Goal: Task Accomplishment & Management: Manage account settings

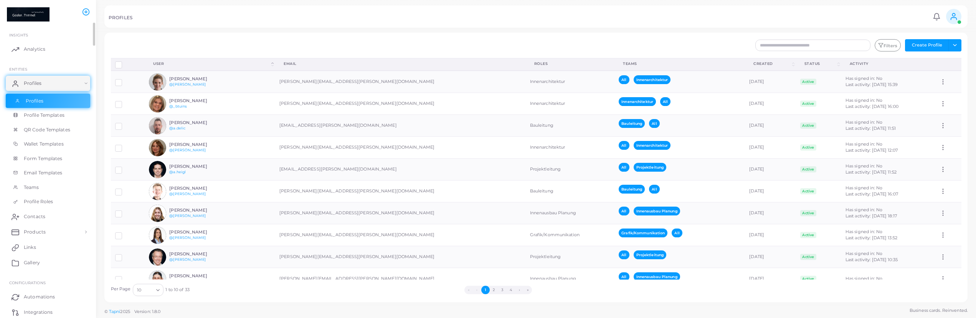
click at [46, 102] on link "Profiles" at bounding box center [48, 101] width 84 height 15
click at [40, 232] on span "Products" at bounding box center [37, 231] width 22 height 7
click at [45, 254] on link "Products" at bounding box center [48, 249] width 84 height 15
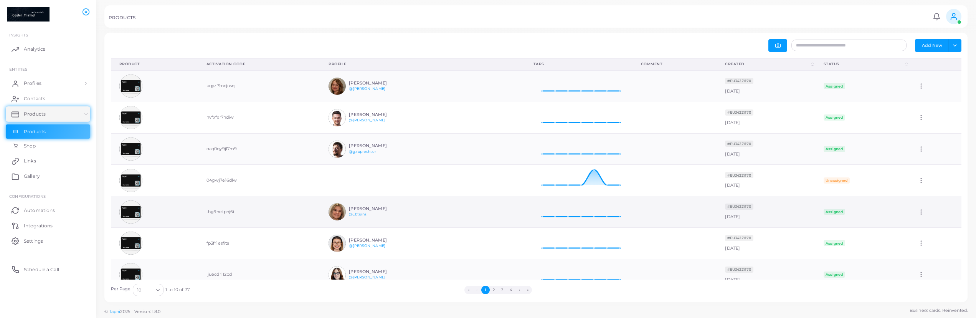
click at [925, 216] on td "Edit" at bounding box center [936, 211] width 52 height 31
click at [923, 217] on td "Edit" at bounding box center [936, 211] width 52 height 31
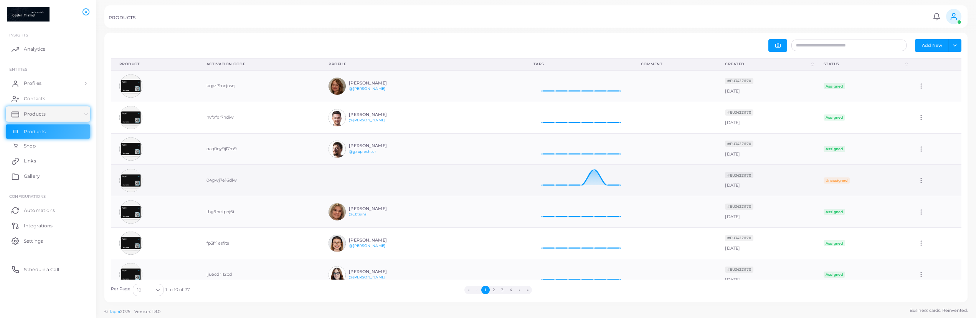
click at [919, 177] on td "Edit" at bounding box center [936, 180] width 52 height 31
click at [925, 182] on icon at bounding box center [921, 180] width 7 height 7
click at [937, 194] on icon at bounding box center [934, 192] width 6 height 6
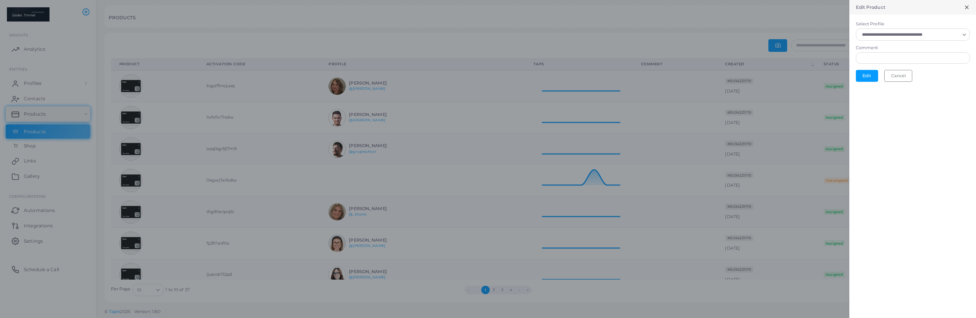
scroll to position [0, 0]
click at [966, 8] on icon at bounding box center [967, 7] width 6 height 6
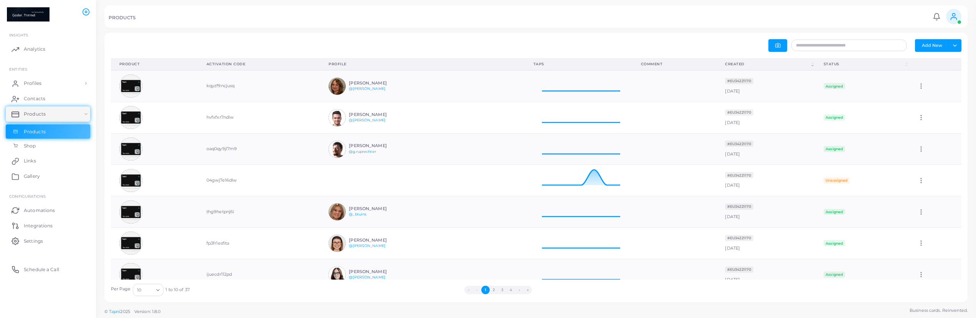
scroll to position [1, 0]
click at [955, 16] on icon at bounding box center [954, 16] width 8 height 8
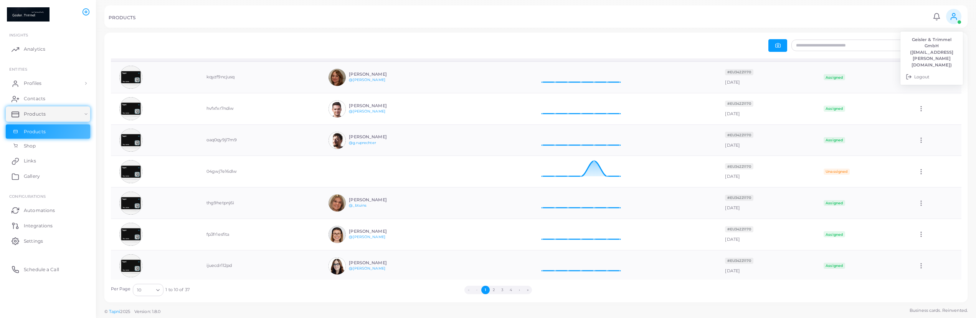
scroll to position [0, 0]
